Goal: Task Accomplishment & Management: Complete application form

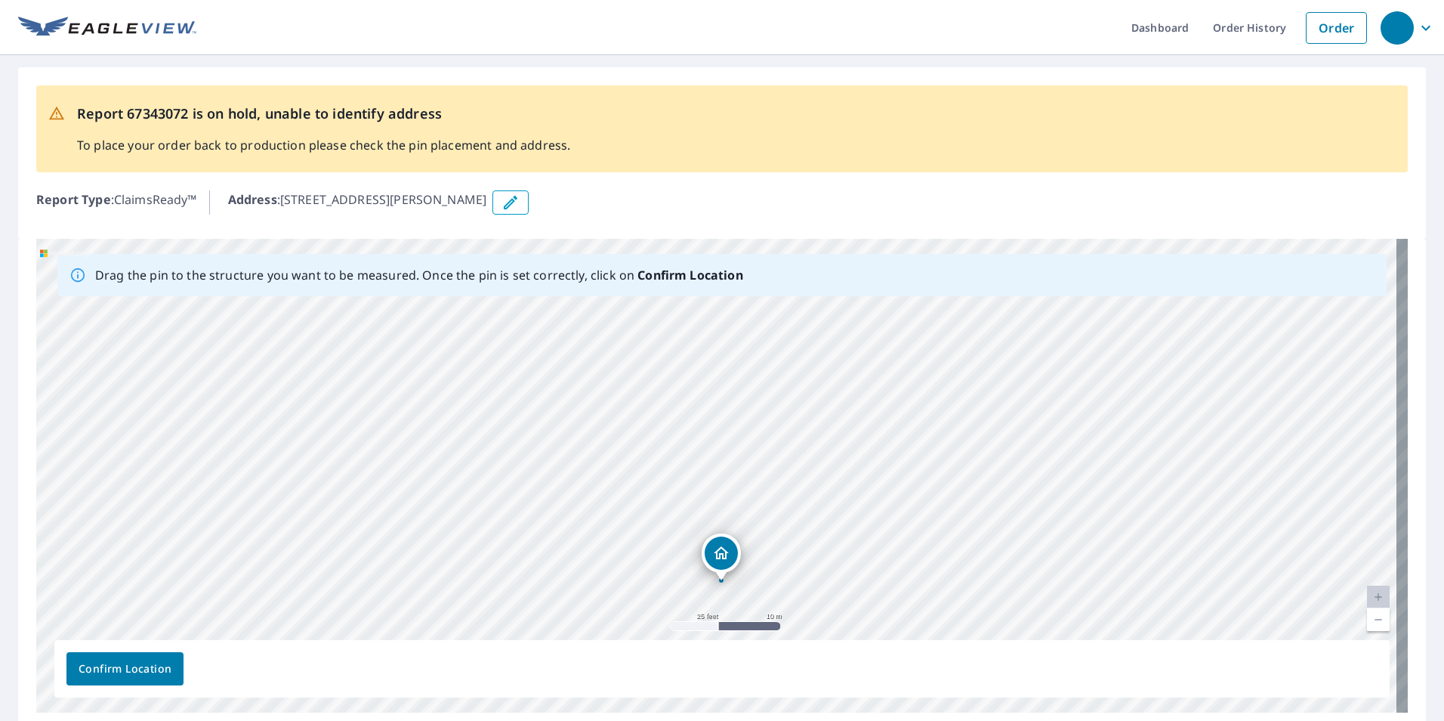
drag, startPoint x: 851, startPoint y: 496, endPoint x: 856, endPoint y: 603, distance: 107.4
click at [856, 603] on div "[STREET_ADDRESS][PERSON_NAME][PERSON_NAME]" at bounding box center [722, 476] width 1372 height 474
click at [959, 354] on div "[STREET_ADDRESS][PERSON_NAME][PERSON_NAME]" at bounding box center [722, 476] width 1372 height 474
drag, startPoint x: 1059, startPoint y: 470, endPoint x: 871, endPoint y: 705, distance: 300.9
click at [871, 705] on div "[STREET_ADDRESS][PERSON_NAME][PERSON_NAME]" at bounding box center [722, 476] width 1372 height 474
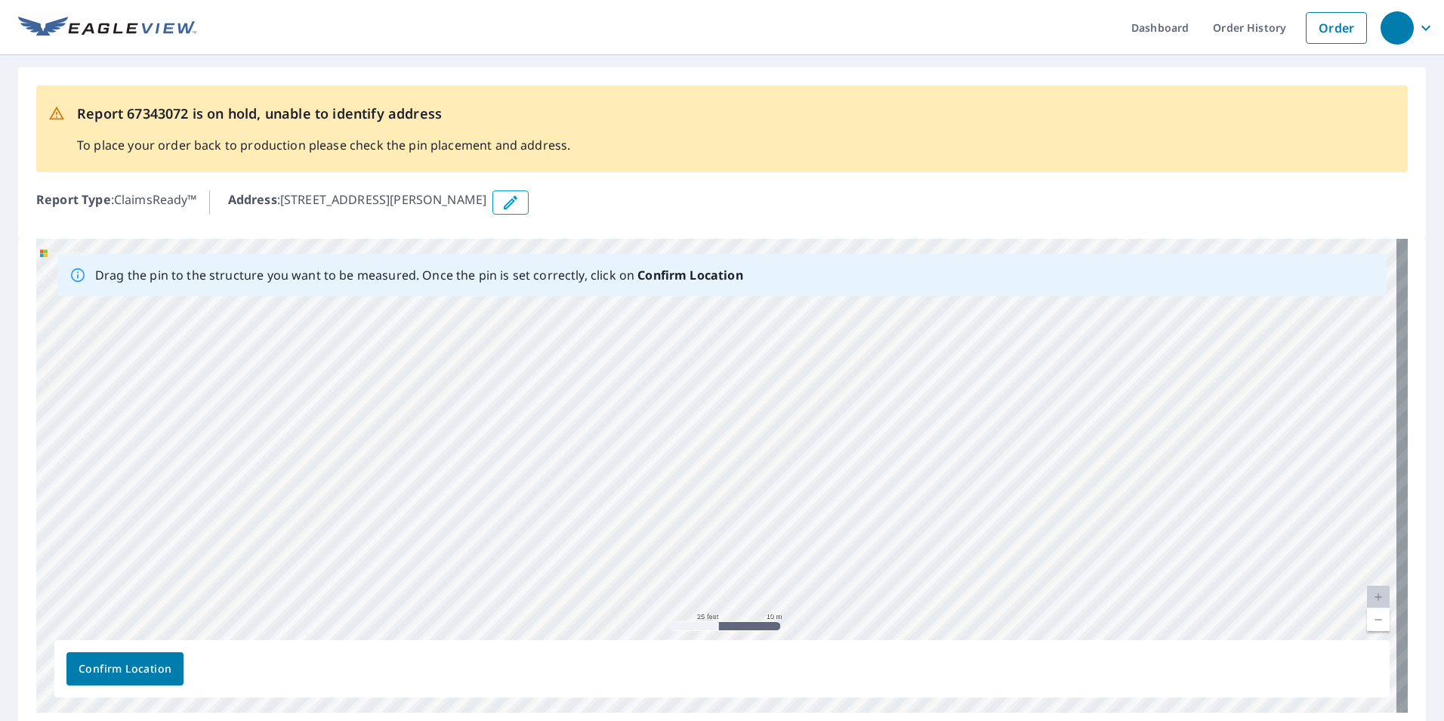
drag, startPoint x: 802, startPoint y: 406, endPoint x: 930, endPoint y: 236, distance: 212.6
click at [930, 236] on div "Report 67343072 is on hold, unable to identify address To place your order back…" at bounding box center [722, 398] width 1444 height 687
click at [1006, 30] on ul "Dashboard Order History Order" at bounding box center [785, 27] width 1178 height 55
click at [1264, 361] on div "[STREET_ADDRESS][PERSON_NAME][PERSON_NAME]" at bounding box center [722, 476] width 1372 height 474
drag, startPoint x: 659, startPoint y: 554, endPoint x: 683, endPoint y: 233, distance: 321.9
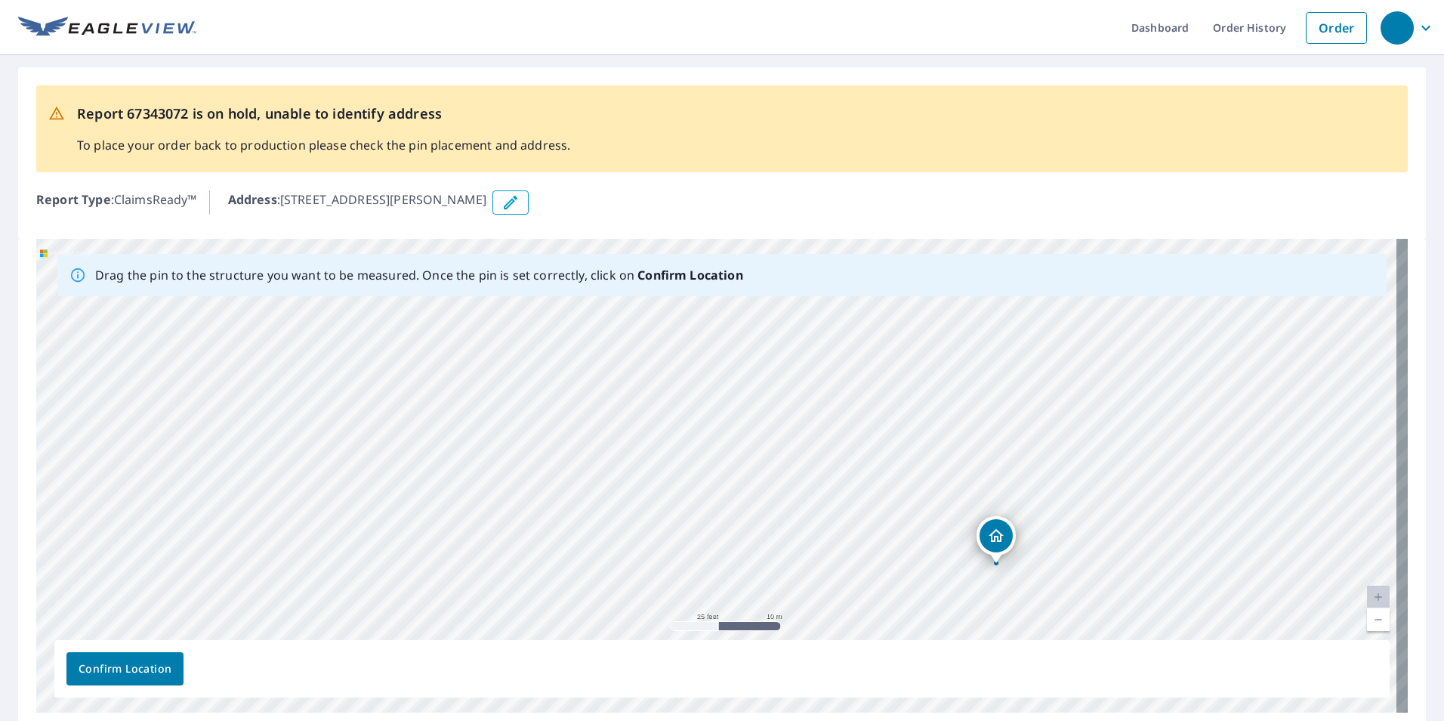
click at [683, 233] on div "Report 67343072 is on hold, unable to identify address To place your order back…" at bounding box center [722, 398] width 1444 height 687
click at [745, 287] on div "Drag the pin to the structure you want to be measured. Once the pin is set corr…" at bounding box center [721, 275] width 1329 height 42
click at [839, 375] on div "[STREET_ADDRESS][PERSON_NAME][PERSON_NAME]" at bounding box center [722, 476] width 1372 height 474
drag, startPoint x: 576, startPoint y: 557, endPoint x: 578, endPoint y: 282, distance: 275.0
click at [578, 282] on div "Drag the pin to the structure you want to be measured. Once the pin is set corr…" at bounding box center [722, 476] width 1372 height 474
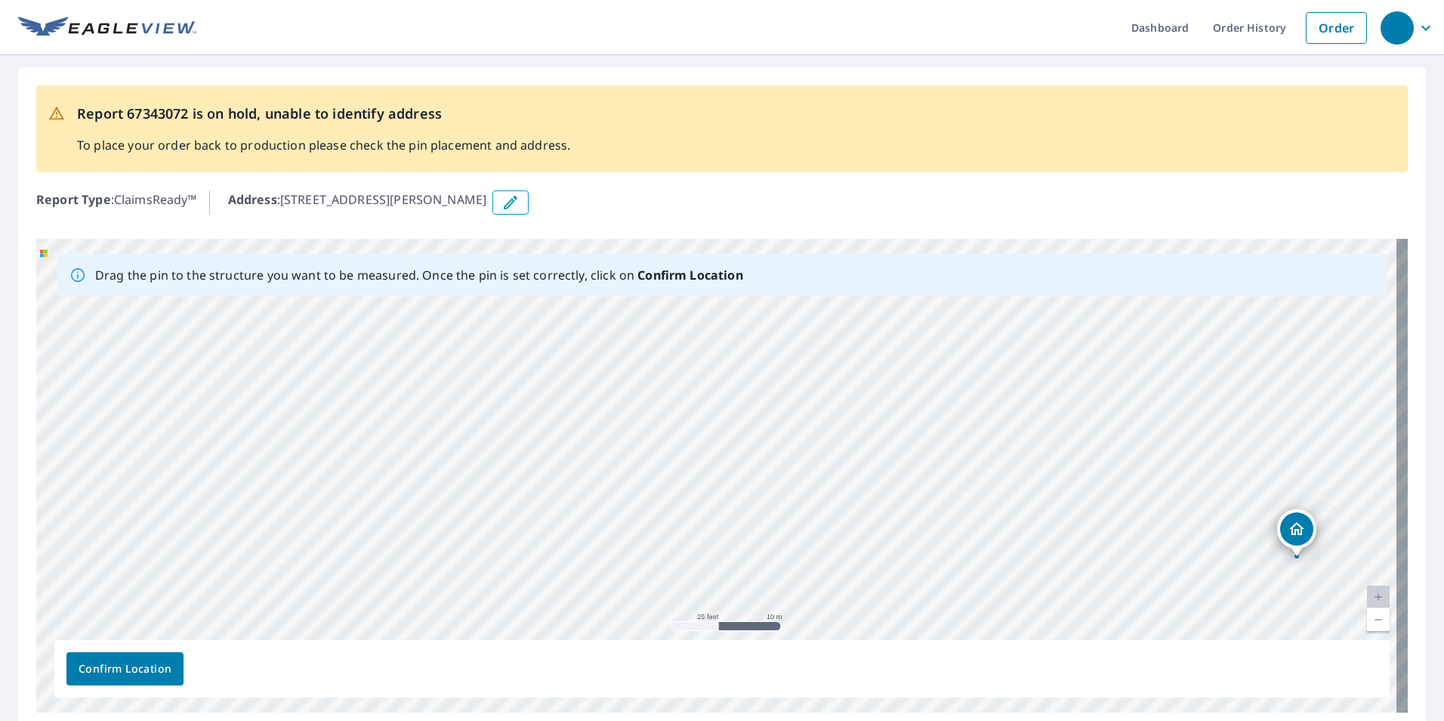
click at [724, 414] on div "[STREET_ADDRESS][PERSON_NAME][PERSON_NAME]" at bounding box center [722, 476] width 1372 height 474
drag, startPoint x: 797, startPoint y: 474, endPoint x: 755, endPoint y: 199, distance: 277.5
click at [755, 199] on div "Report 67343072 is on hold, unable to identify address To place your order back…" at bounding box center [722, 398] width 1444 height 687
click at [735, 338] on div "[STREET_ADDRESS][PERSON_NAME][PERSON_NAME]" at bounding box center [722, 476] width 1372 height 474
click at [1367, 617] on link "Current Level 20, Zoom Out" at bounding box center [1378, 619] width 23 height 23
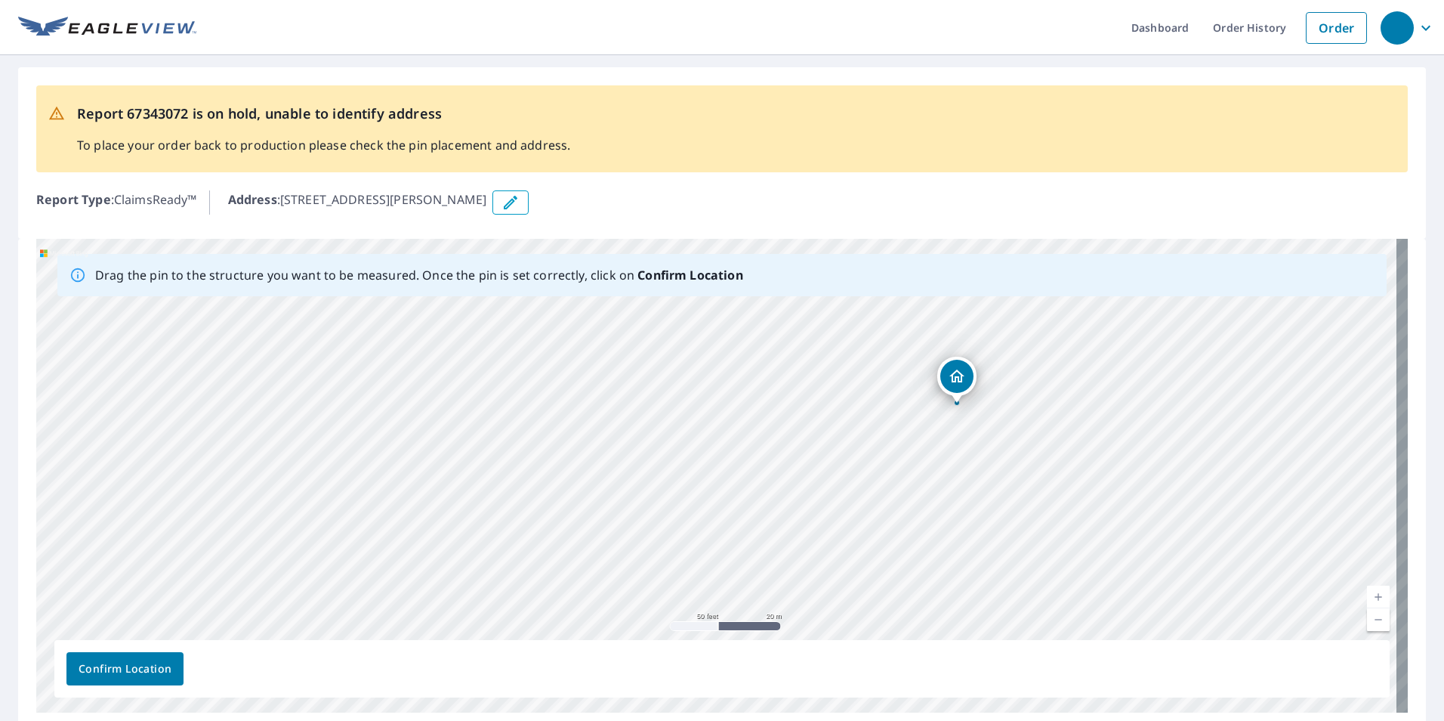
click at [1368, 615] on link "Current Level 19, Zoom Out" at bounding box center [1378, 619] width 23 height 23
click at [1370, 594] on link "Current Level 18, Zoom In" at bounding box center [1378, 596] width 23 height 23
click at [1370, 594] on link "Current Level 19, Zoom In" at bounding box center [1378, 596] width 23 height 23
drag, startPoint x: 1196, startPoint y: 509, endPoint x: 651, endPoint y: 639, distance: 559.9
click at [651, 639] on div "[STREET_ADDRESS][PERSON_NAME][PERSON_NAME]" at bounding box center [722, 476] width 1372 height 474
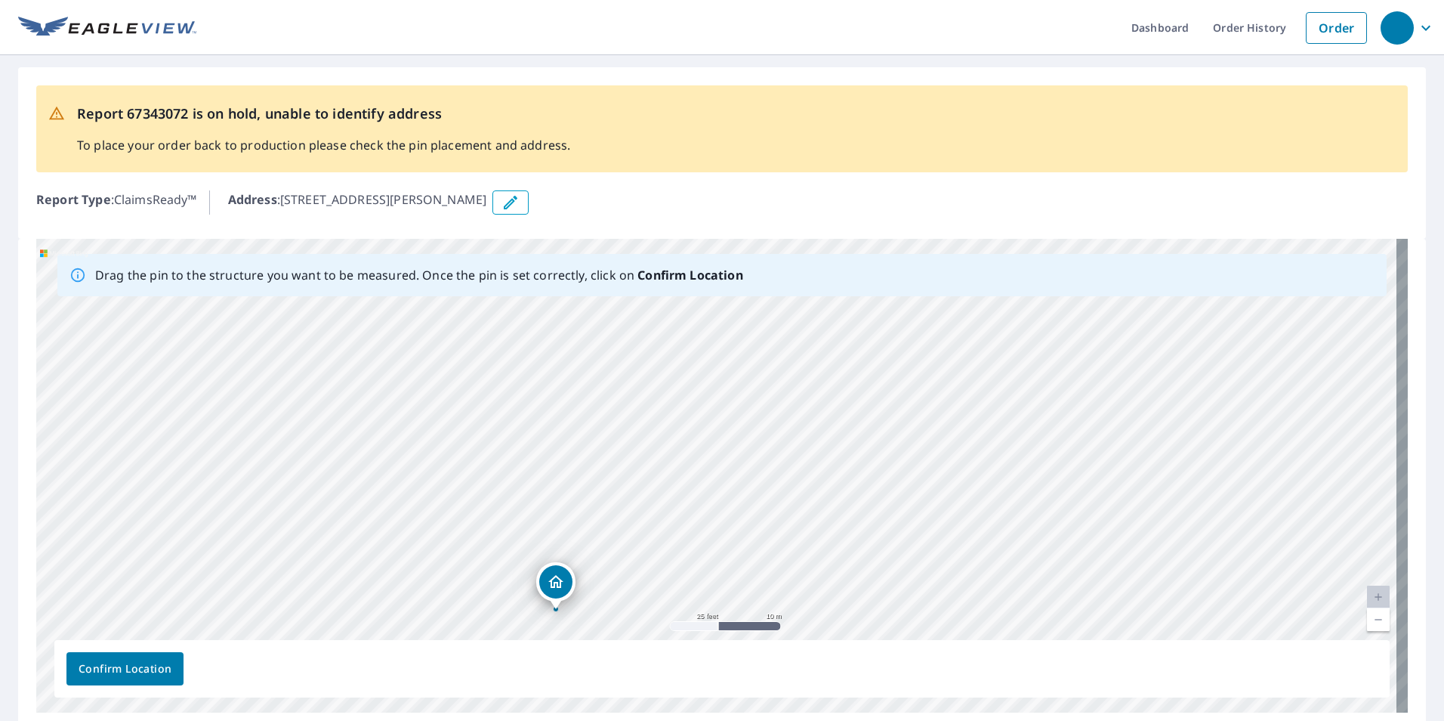
drag, startPoint x: 1012, startPoint y: 377, endPoint x: 917, endPoint y: 509, distance: 162.9
click at [917, 509] on div "[STREET_ADDRESS][PERSON_NAME][PERSON_NAME]" at bounding box center [722, 476] width 1372 height 474
drag, startPoint x: 555, startPoint y: 580, endPoint x: 702, endPoint y: 456, distance: 192.4
click at [1372, 620] on link "Current Level 20, Zoom Out" at bounding box center [1378, 619] width 23 height 23
click at [120, 664] on span "Confirm Location" at bounding box center [125, 668] width 93 height 19
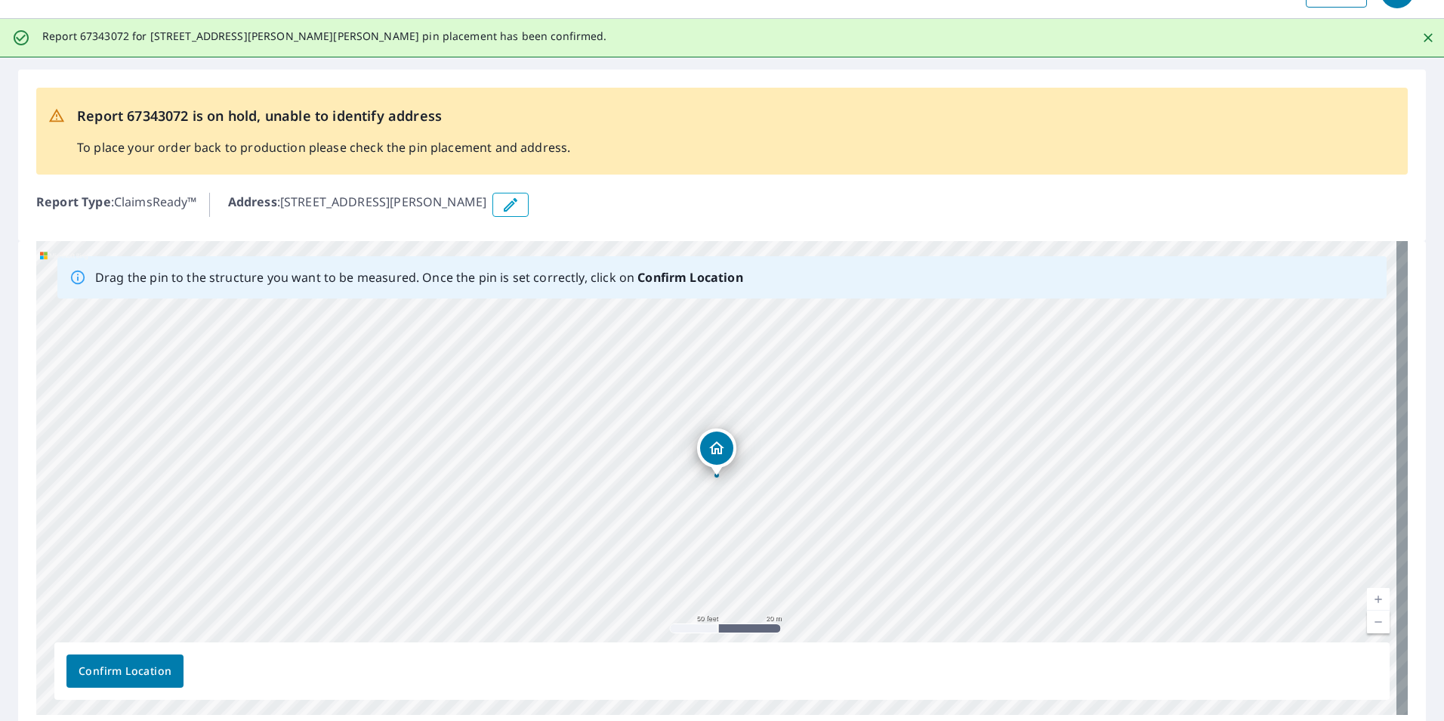
scroll to position [99, 0]
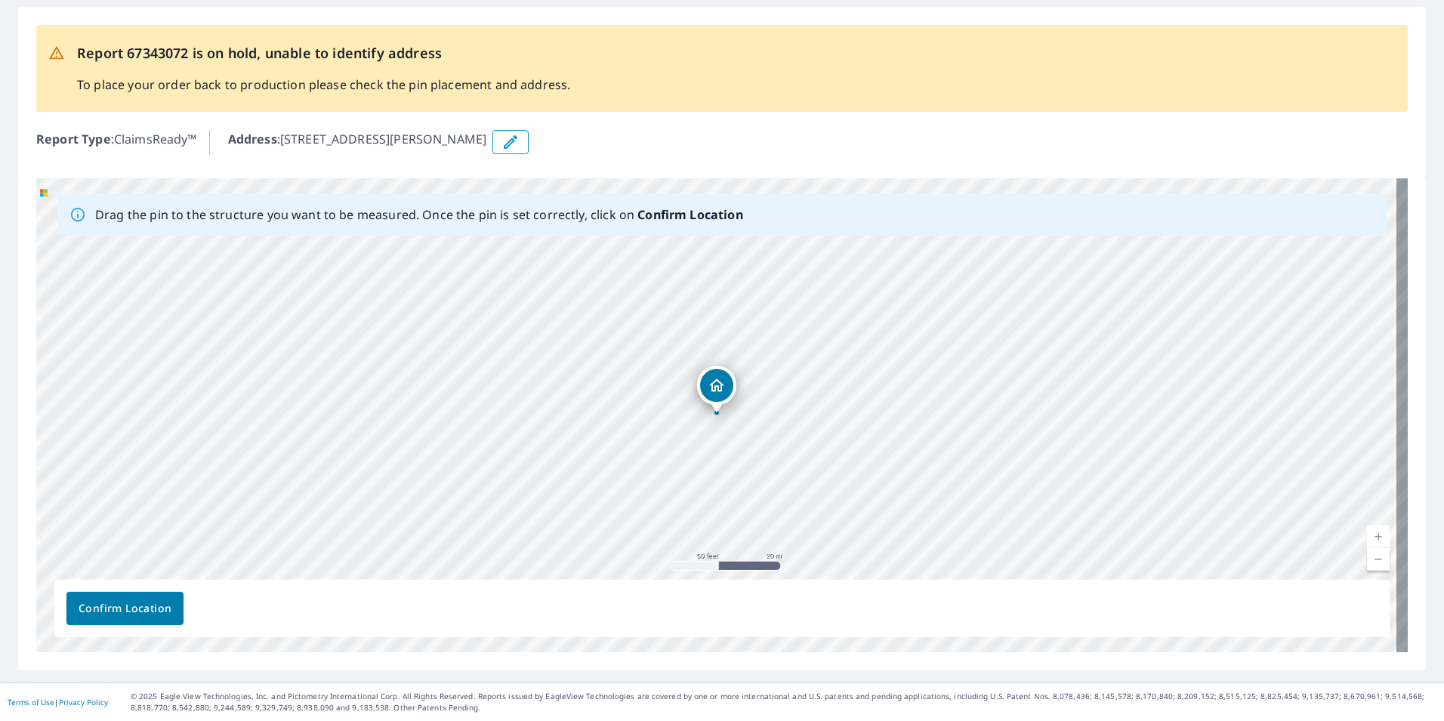
click at [125, 602] on span "Confirm Location" at bounding box center [125, 608] width 93 height 19
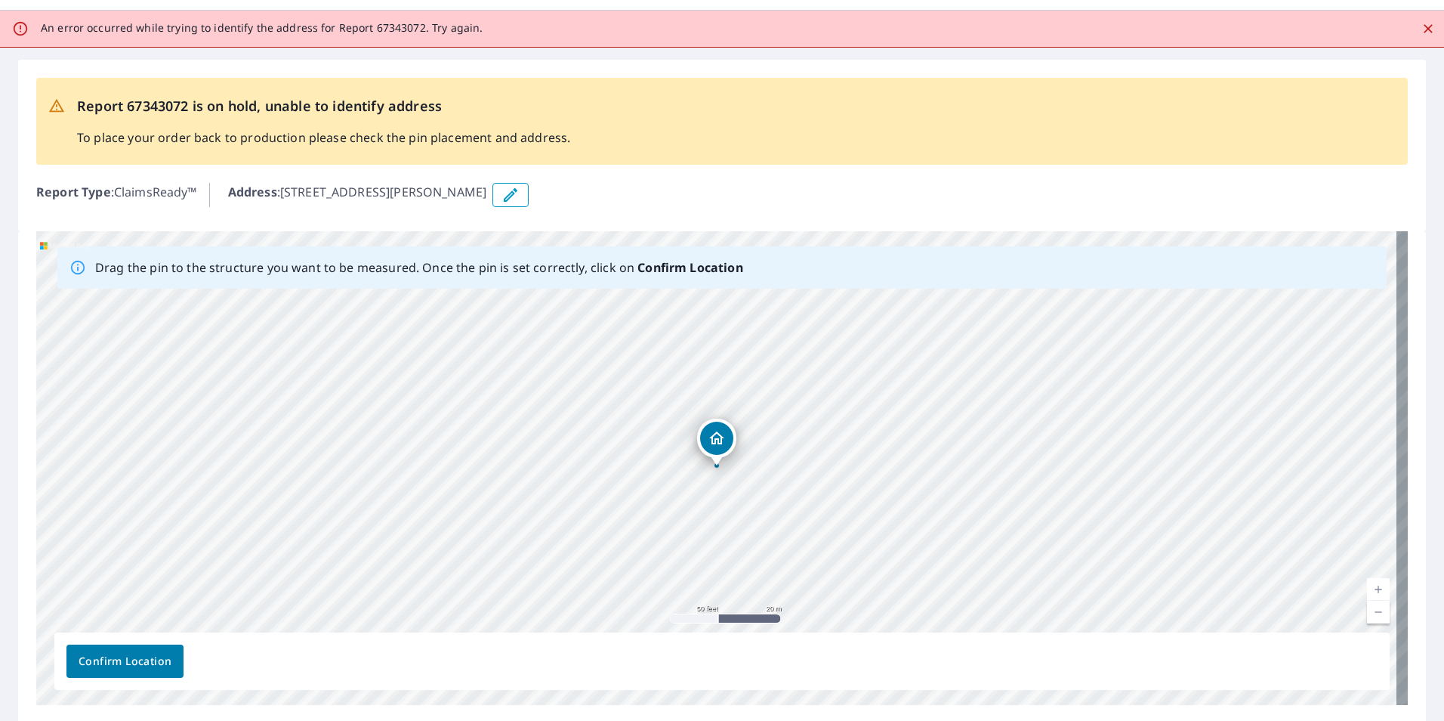
scroll to position [0, 0]
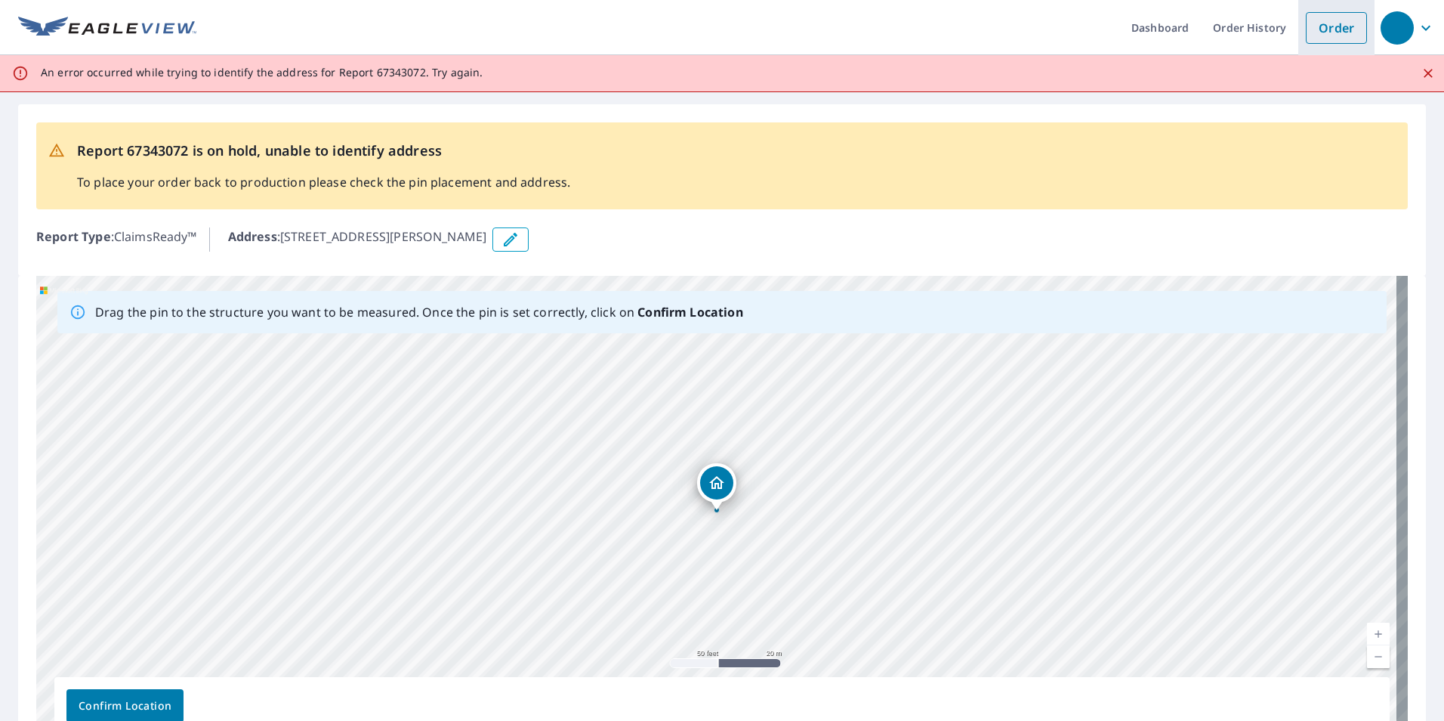
click at [1324, 28] on link "Order" at bounding box center [1336, 28] width 61 height 32
